Goal: Check status: Check status

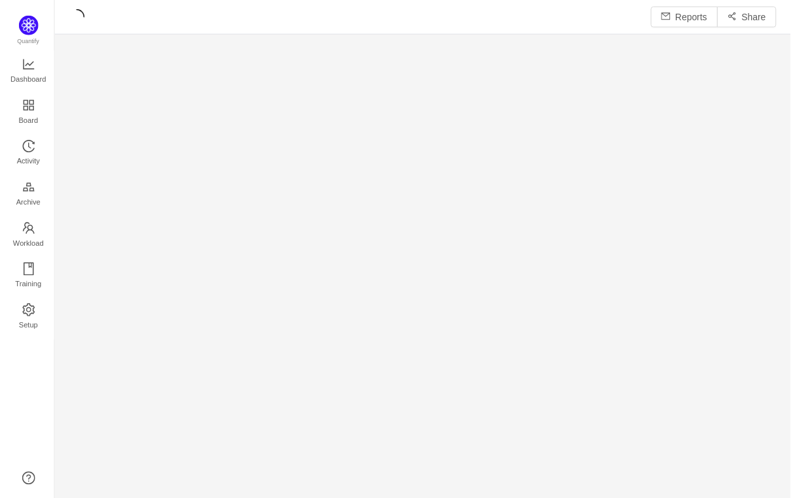
scroll to position [476, 702]
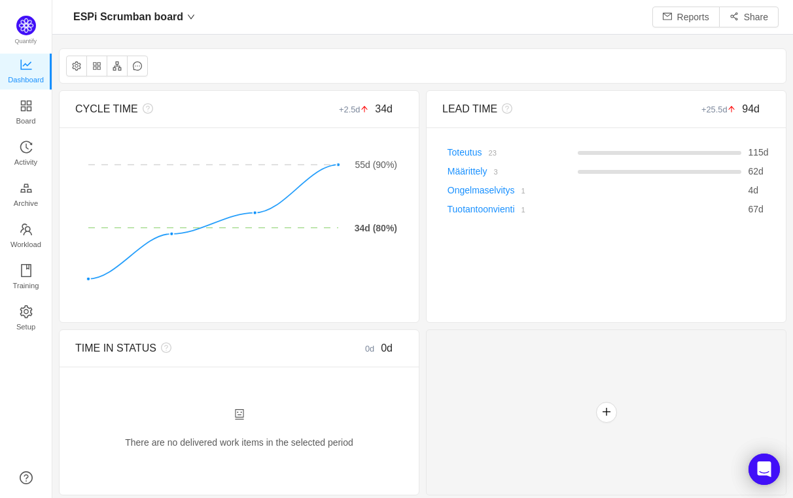
scroll to position [473, 702]
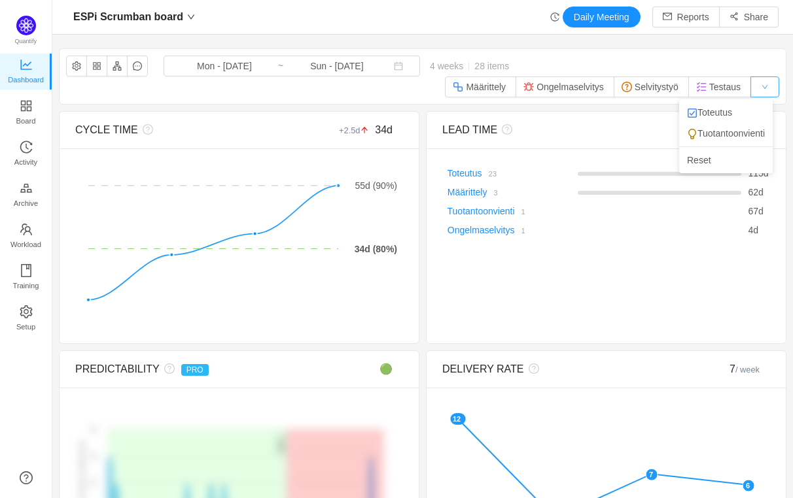
click at [755, 88] on button "button" at bounding box center [764, 87] width 29 height 21
click at [732, 112] on li "Toteutus" at bounding box center [726, 112] width 94 height 21
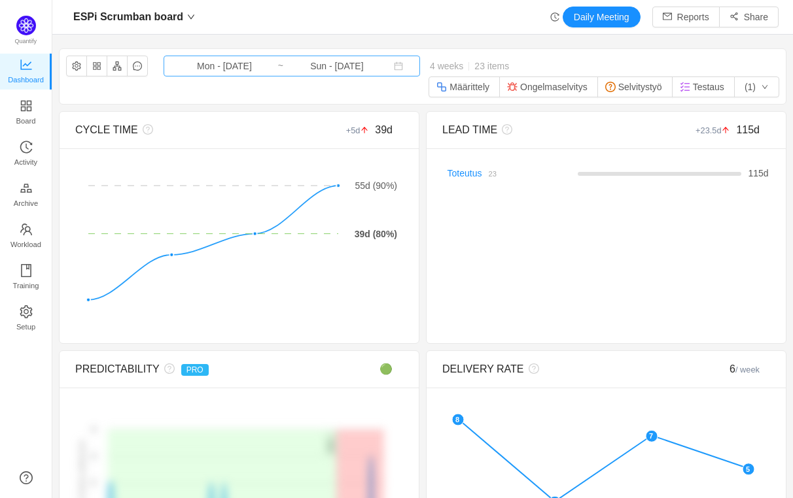
click at [223, 70] on input "Mon - [DATE]" at bounding box center [224, 66] width 106 height 14
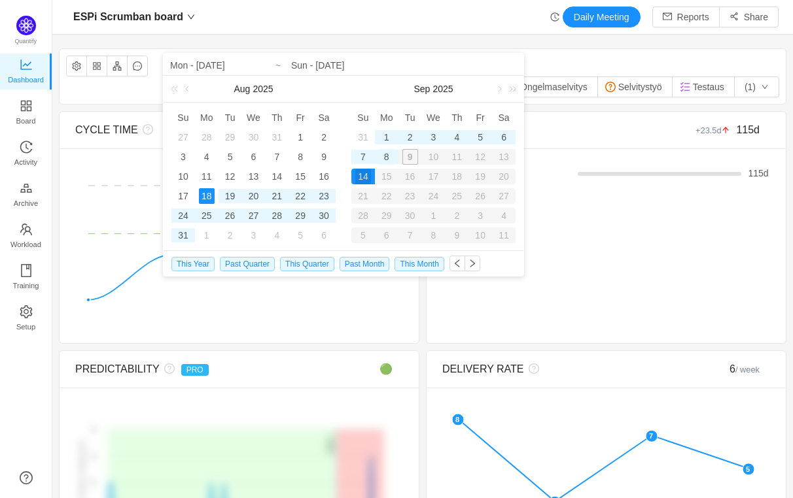
click at [386, 155] on div "8" at bounding box center [387, 157] width 16 height 16
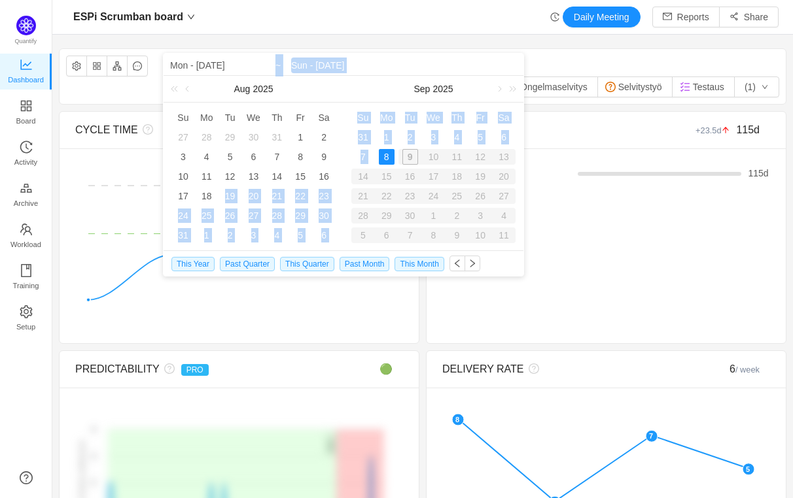
drag, startPoint x: 211, startPoint y: 197, endPoint x: 384, endPoint y: 160, distance: 176.5
click at [384, 160] on div "Mon - [DATE] [DATE] Su Mo Tu We Th Fr Sa 27 28 29 30 31 1 2 3 4 5 6 7 8 9 10 11…" at bounding box center [343, 152] width 360 height 197
click at [208, 209] on div "25" at bounding box center [207, 216] width 16 height 16
type input "Mon - Aug 25, 2025"
type input "Mon - Sep 08, 2025"
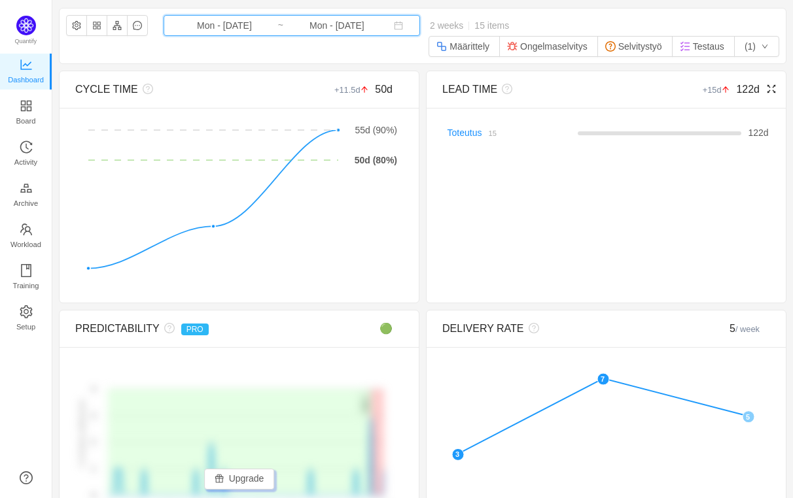
scroll to position [0, 0]
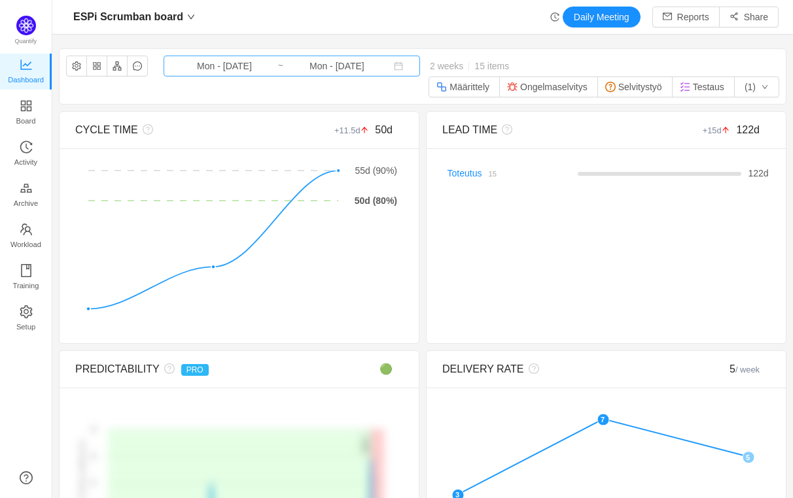
click at [237, 67] on input "Mon - Aug 25, 2025" at bounding box center [224, 66] width 106 height 14
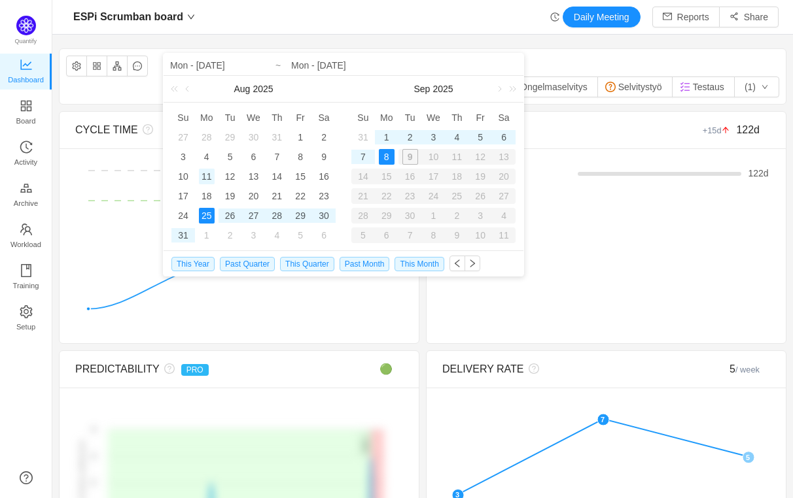
click at [206, 178] on div "11" at bounding box center [207, 177] width 16 height 16
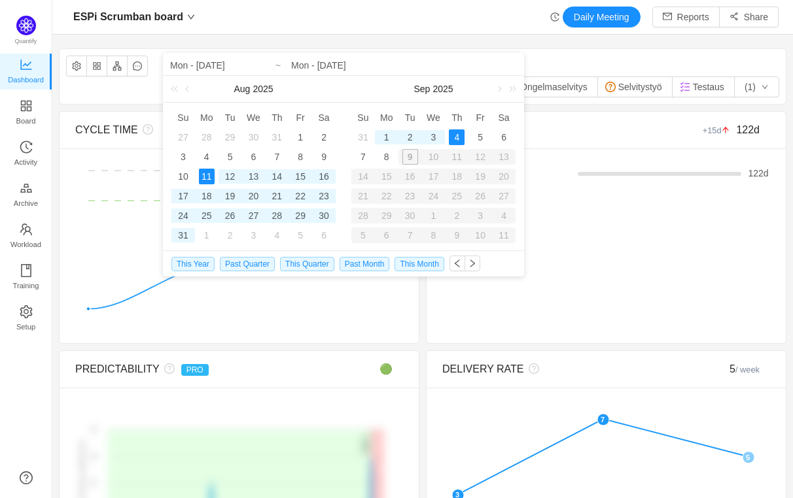
click at [600, 57] on div "ESPi Scrumban board Mon - Aug 25, 2025 ~ Mon - Sep 08, 2025 2 weeks 15 items Mä…" at bounding box center [423, 76] width 726 height 55
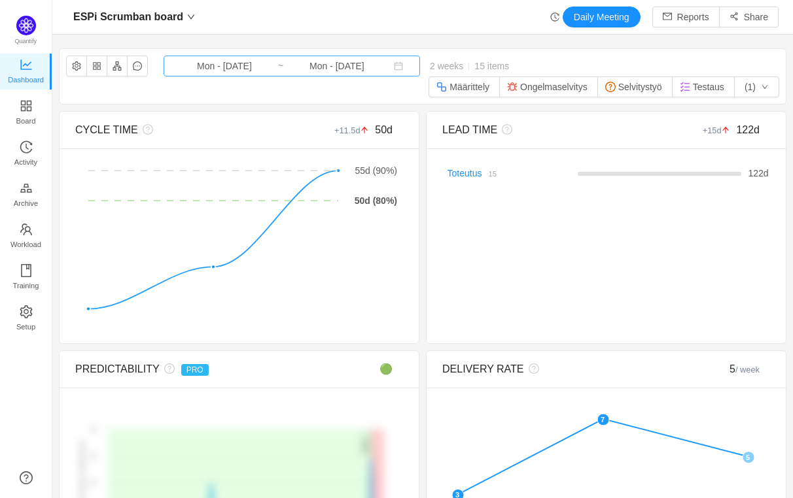
click at [233, 67] on input "Mon - Aug 25, 2025" at bounding box center [224, 66] width 106 height 14
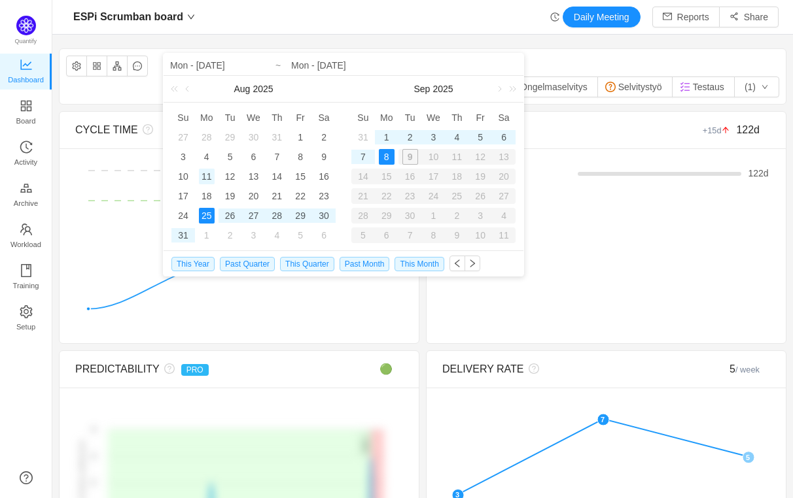
click at [204, 175] on div "11" at bounding box center [207, 177] width 16 height 16
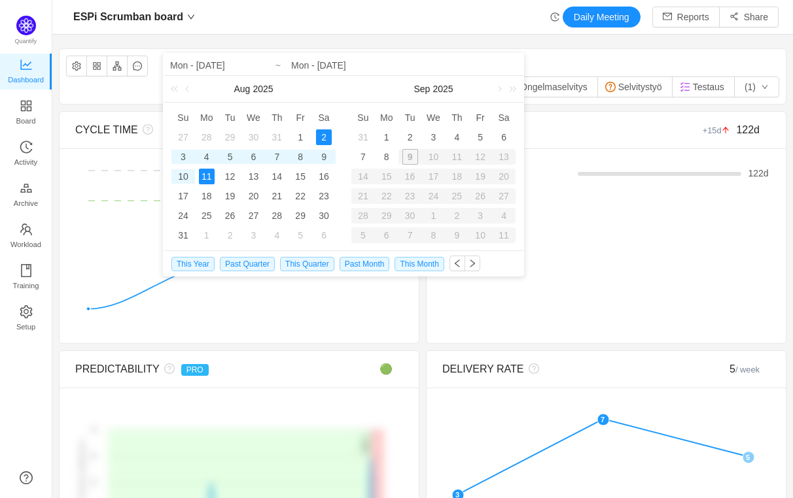
click at [547, 63] on div "ESPi Scrumban board Mon - Aug 25, 2025 ~ Mon - Sep 08, 2025 2 weeks 15 items Mä…" at bounding box center [423, 76] width 726 height 55
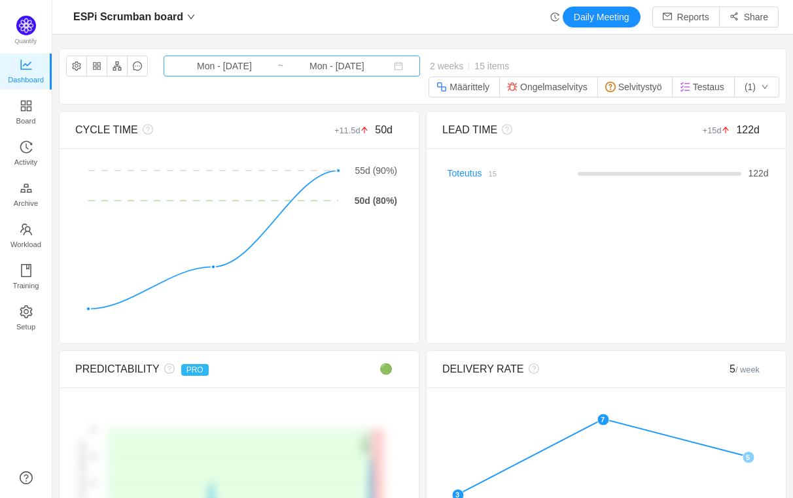
click at [230, 66] on input "Mon - Aug 25, 2025" at bounding box center [224, 66] width 106 height 14
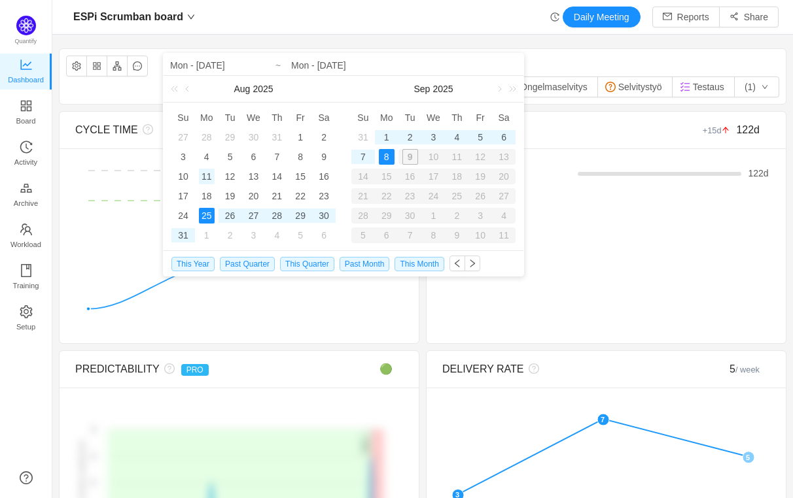
click at [203, 177] on div "11" at bounding box center [207, 177] width 16 height 16
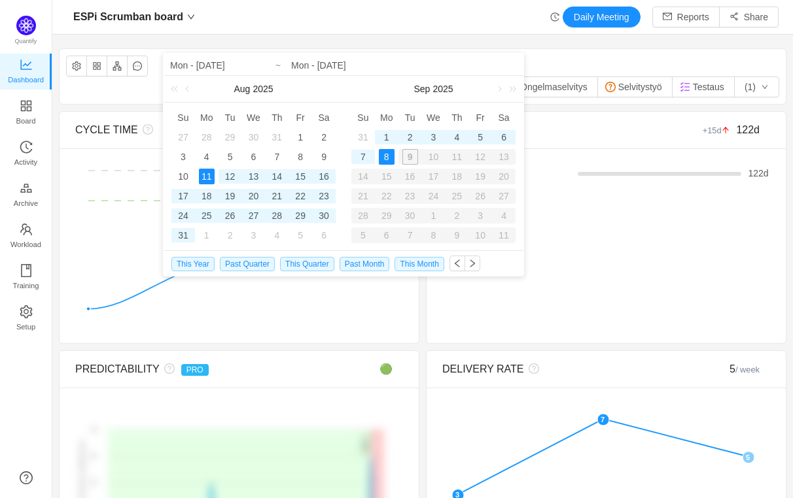
click at [390, 155] on div "8" at bounding box center [387, 157] width 16 height 16
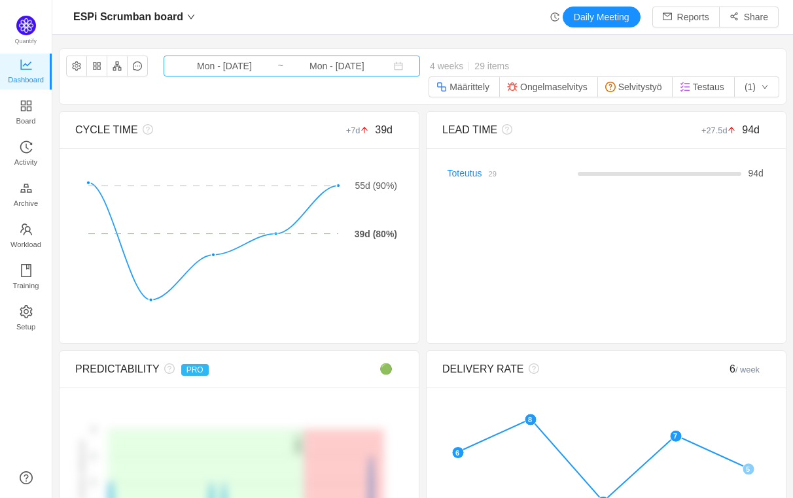
click at [347, 63] on input "Mon - Sep 08, 2025" at bounding box center [337, 66] width 106 height 14
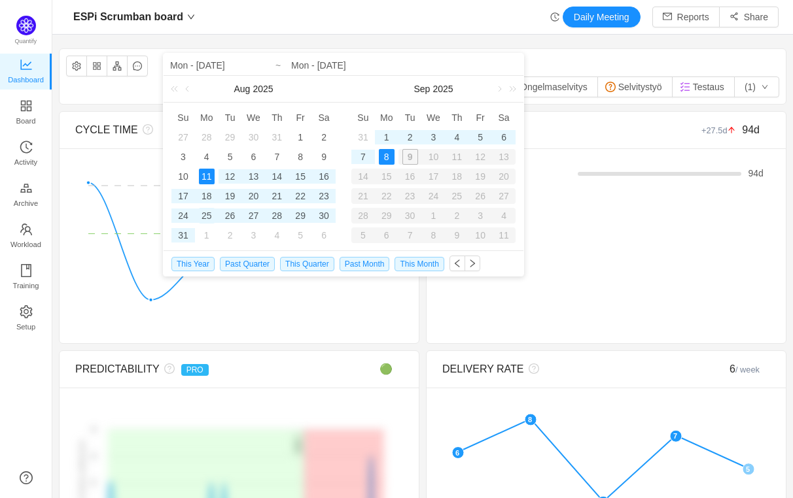
click at [207, 214] on div "25" at bounding box center [207, 216] width 16 height 16
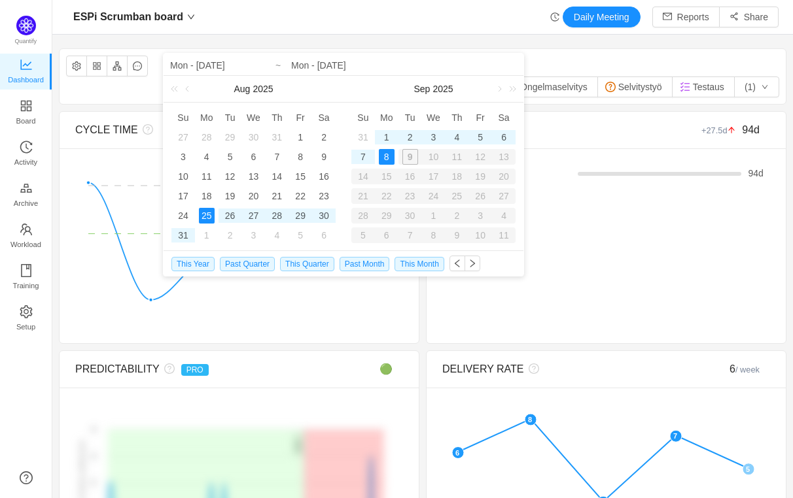
click at [384, 160] on div "8" at bounding box center [387, 157] width 16 height 16
type input "Mon - Aug 25, 2025"
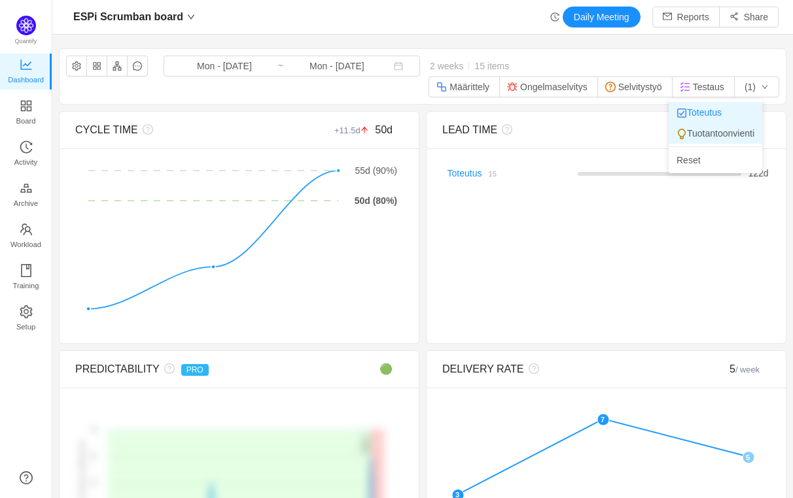
click at [732, 131] on li "Tuotantoonvienti" at bounding box center [715, 133] width 94 height 21
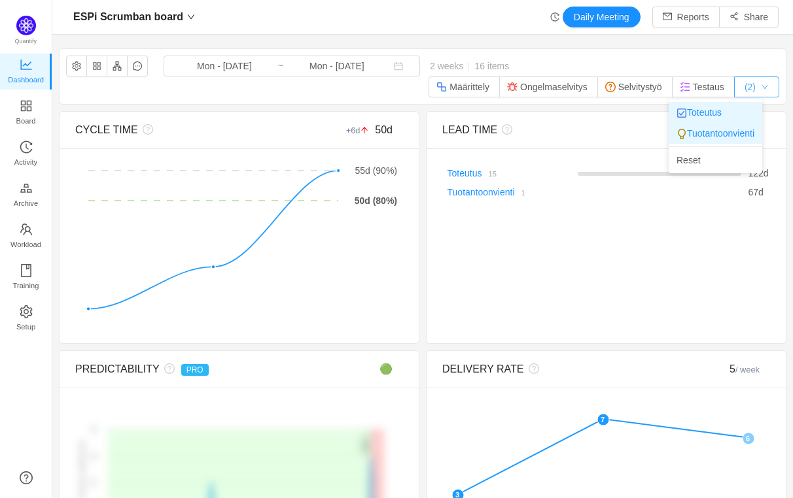
click at [749, 84] on button "(2)" at bounding box center [756, 87] width 45 height 21
click at [720, 114] on li "Toteutus" at bounding box center [715, 112] width 94 height 21
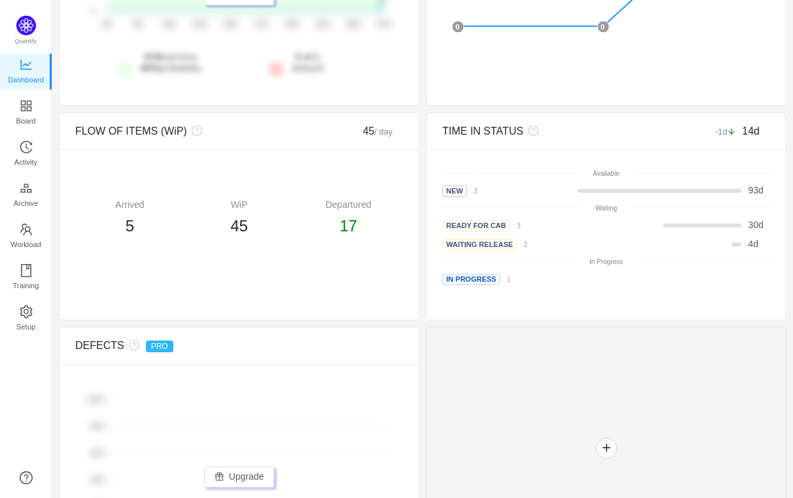
scroll to position [531, 0]
